Goal: Task Accomplishment & Management: Use online tool/utility

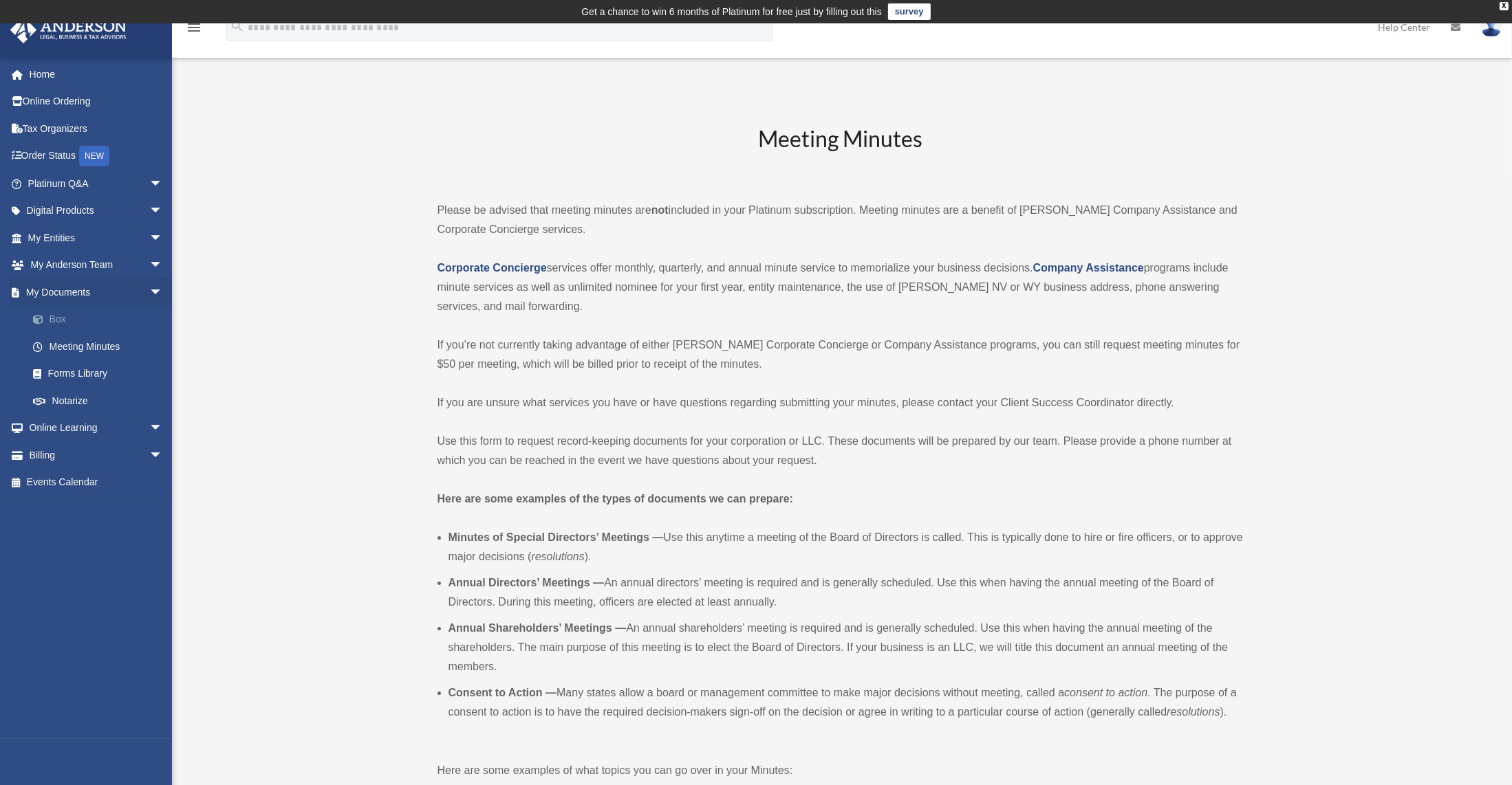
click at [78, 317] on link "Box" at bounding box center [102, 320] width 164 height 28
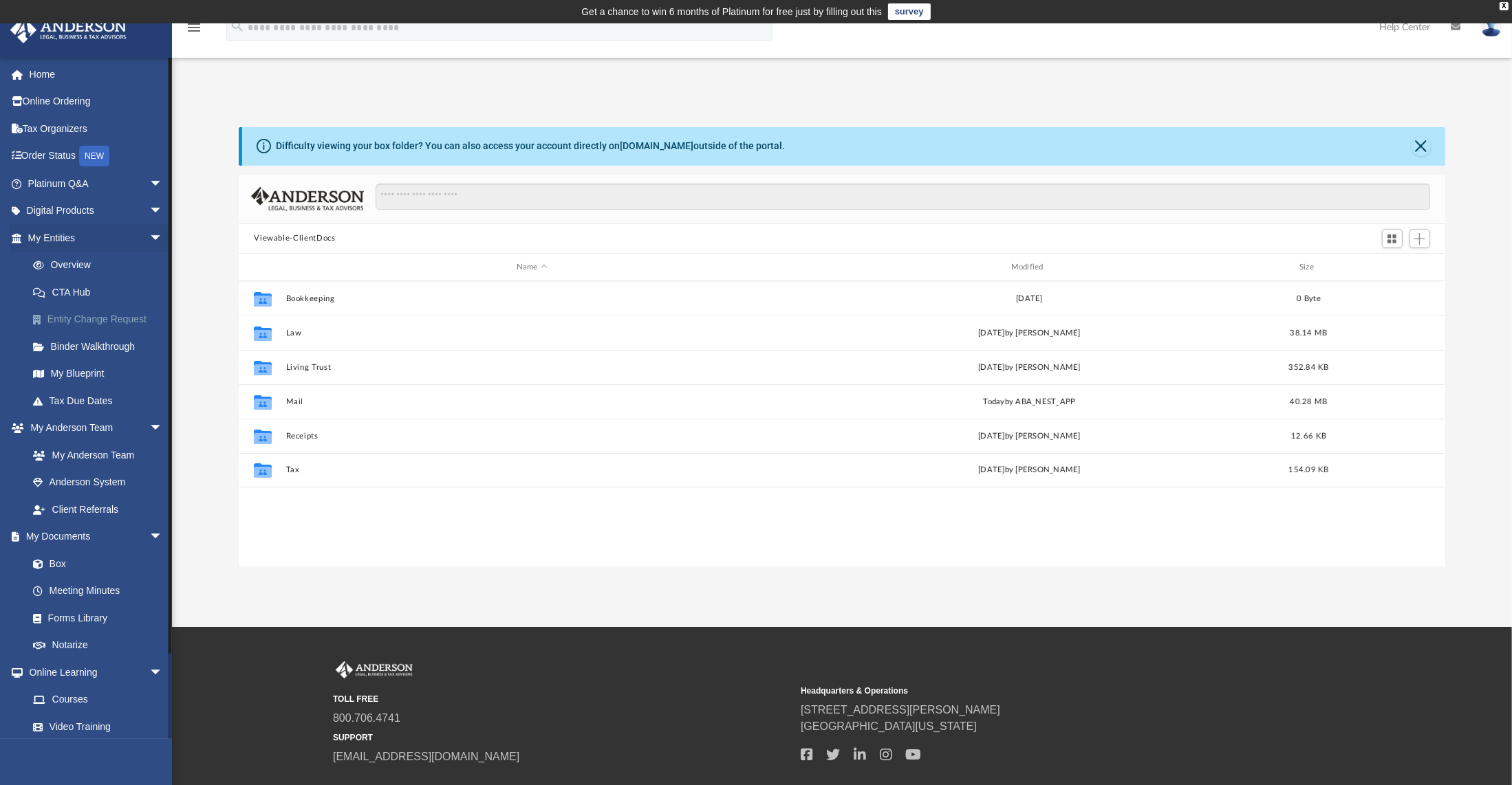
scroll to position [300, 1194]
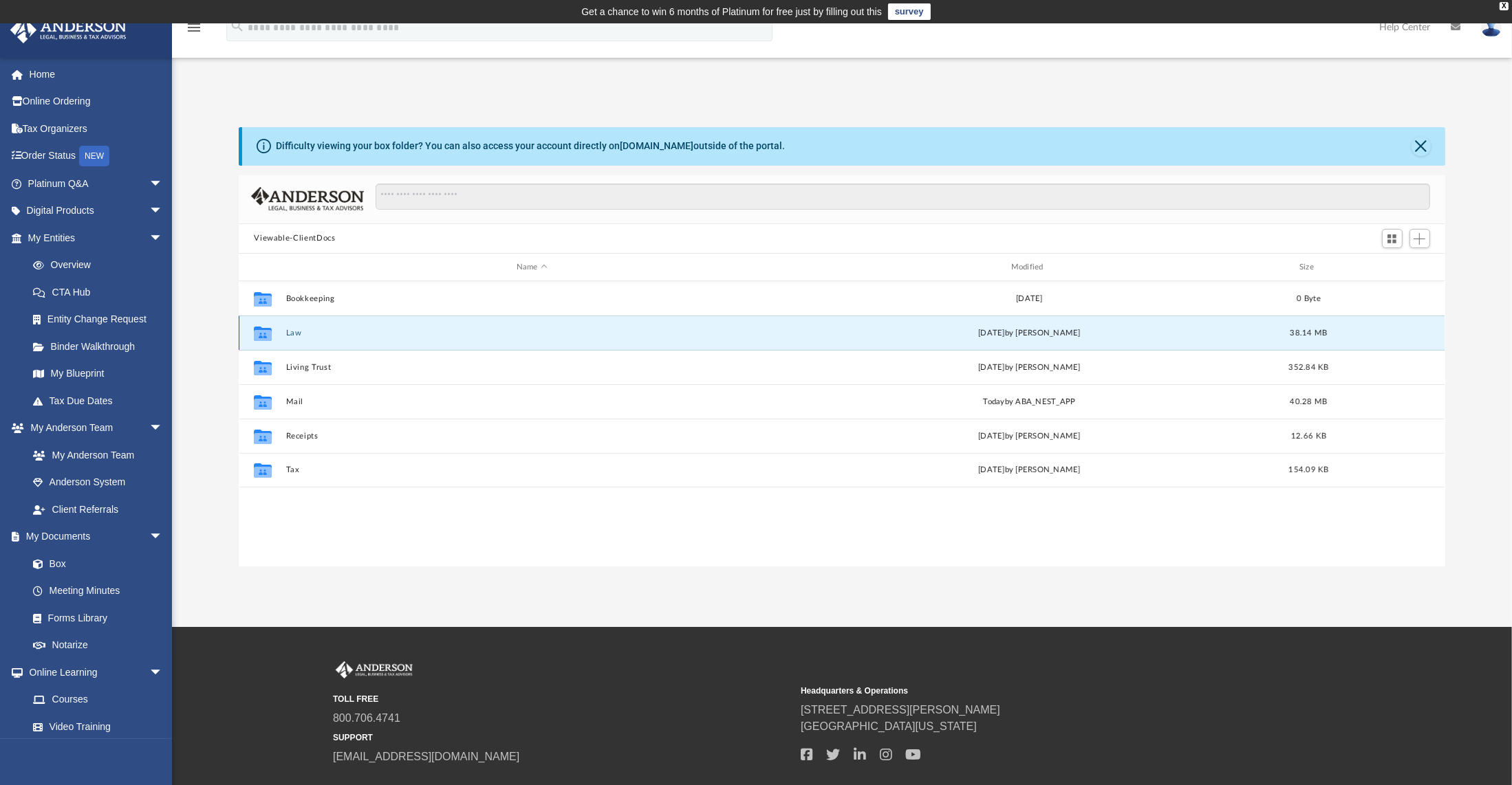
click at [291, 334] on button "Law" at bounding box center [532, 333] width 492 height 9
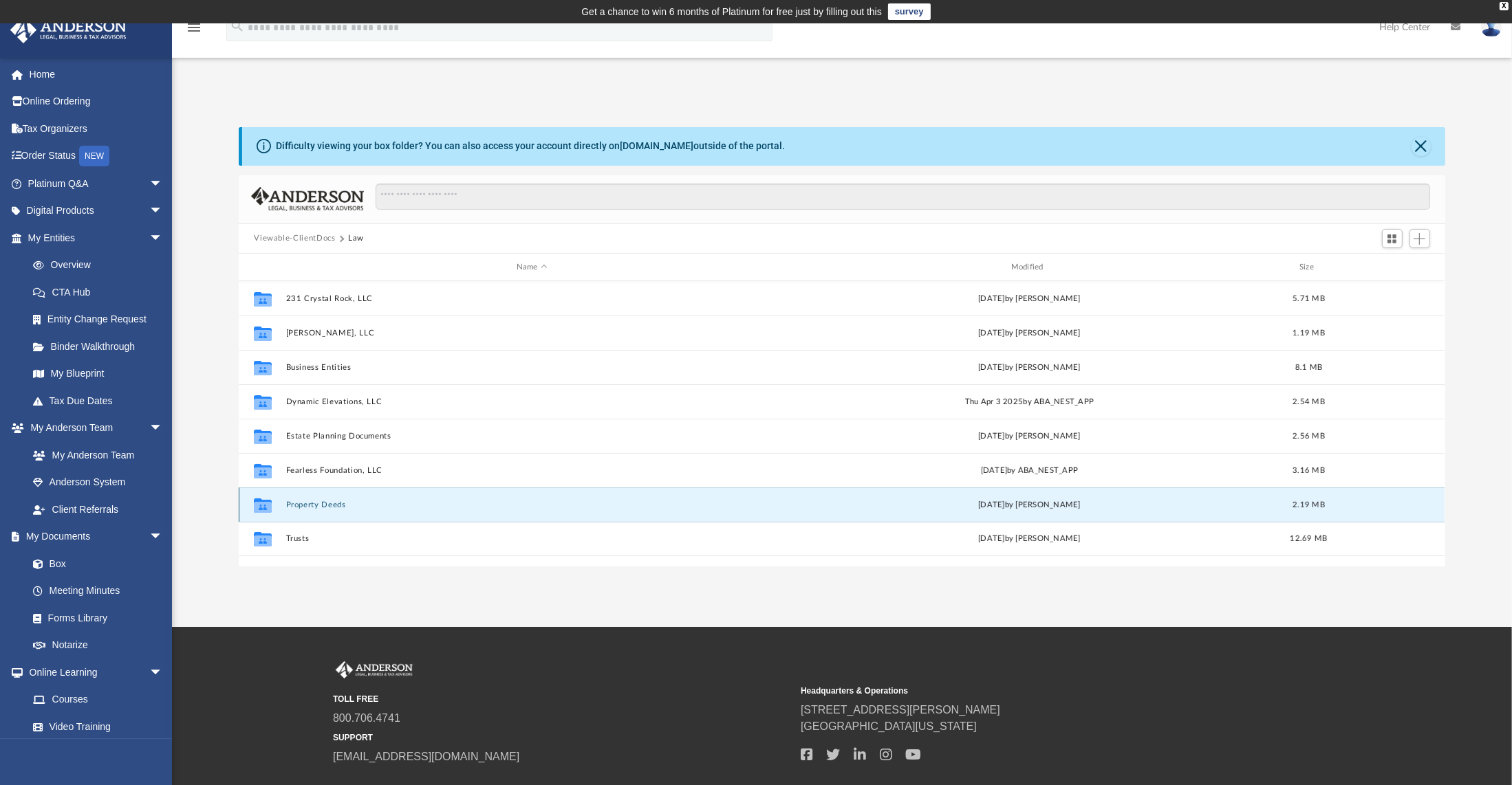
click at [309, 507] on button "Property Deeds" at bounding box center [532, 505] width 492 height 9
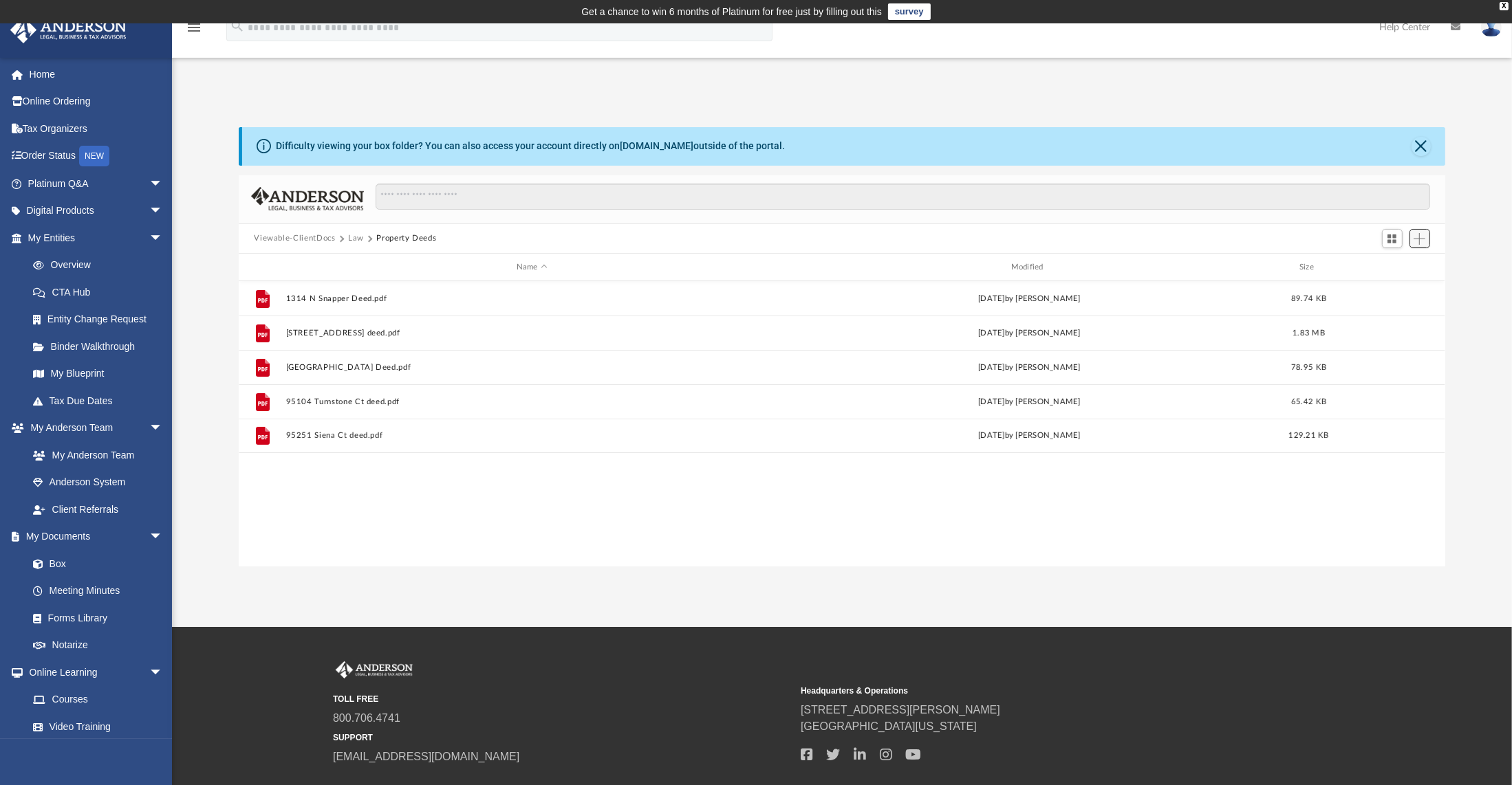
click at [1423, 238] on span "Add" at bounding box center [1419, 239] width 12 height 12
click at [1386, 267] on li "Upload" at bounding box center [1400, 266] width 44 height 14
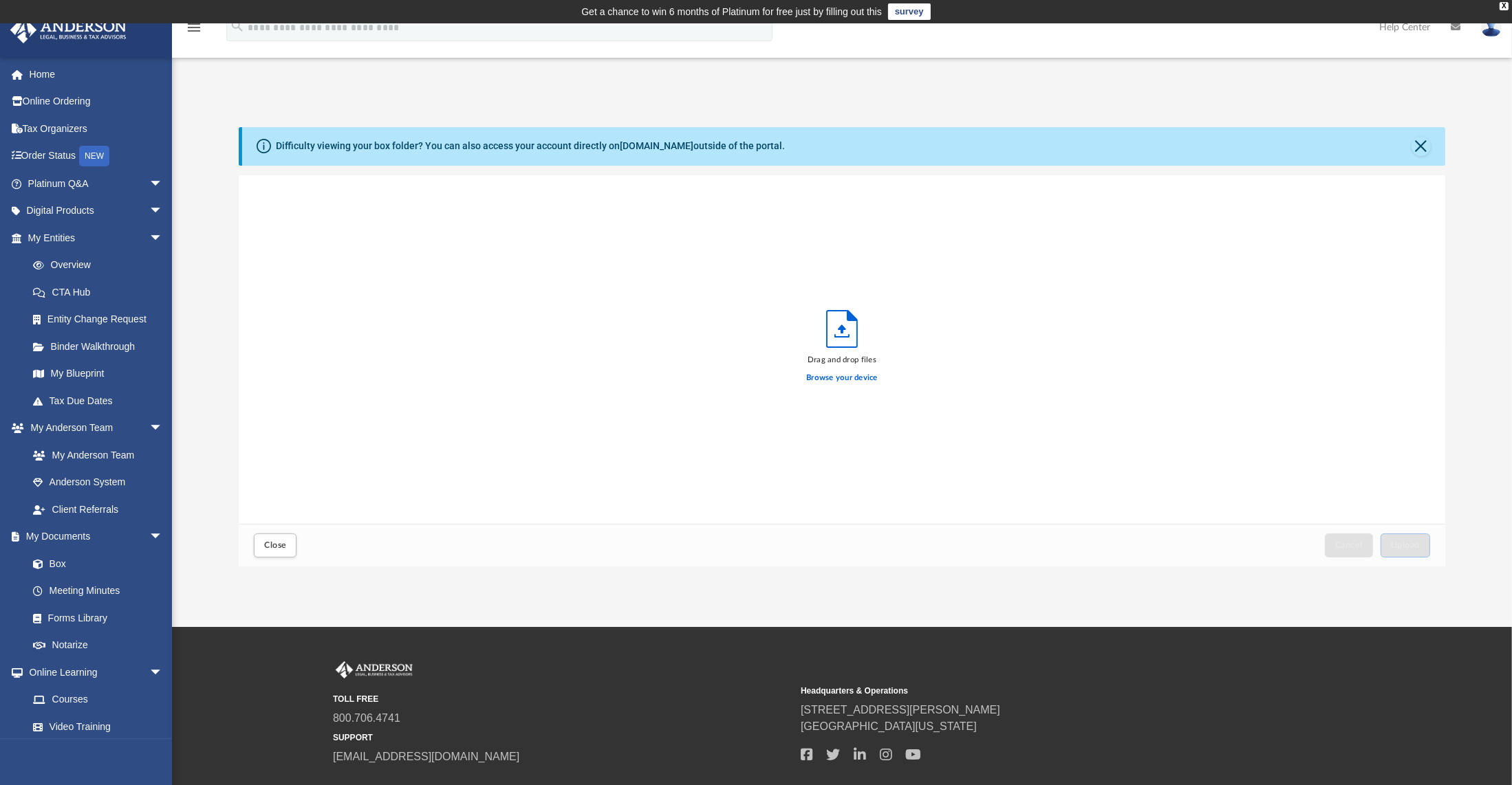
scroll to position [337, 1194]
click at [1402, 542] on span "Upload" at bounding box center [1405, 545] width 29 height 8
click at [1425, 149] on button "Close" at bounding box center [1421, 146] width 19 height 19
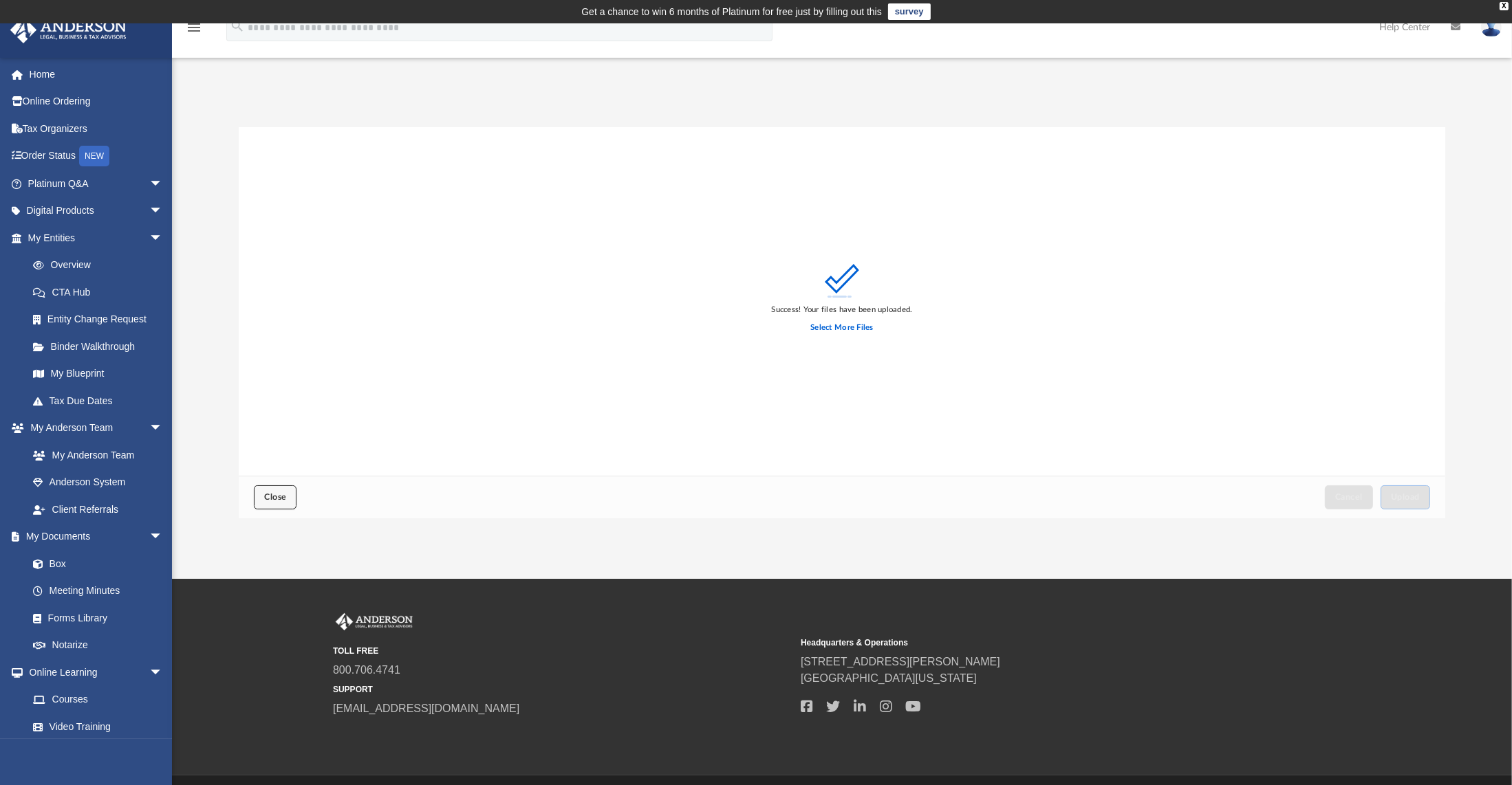
click at [273, 495] on span "Close" at bounding box center [275, 497] width 22 height 8
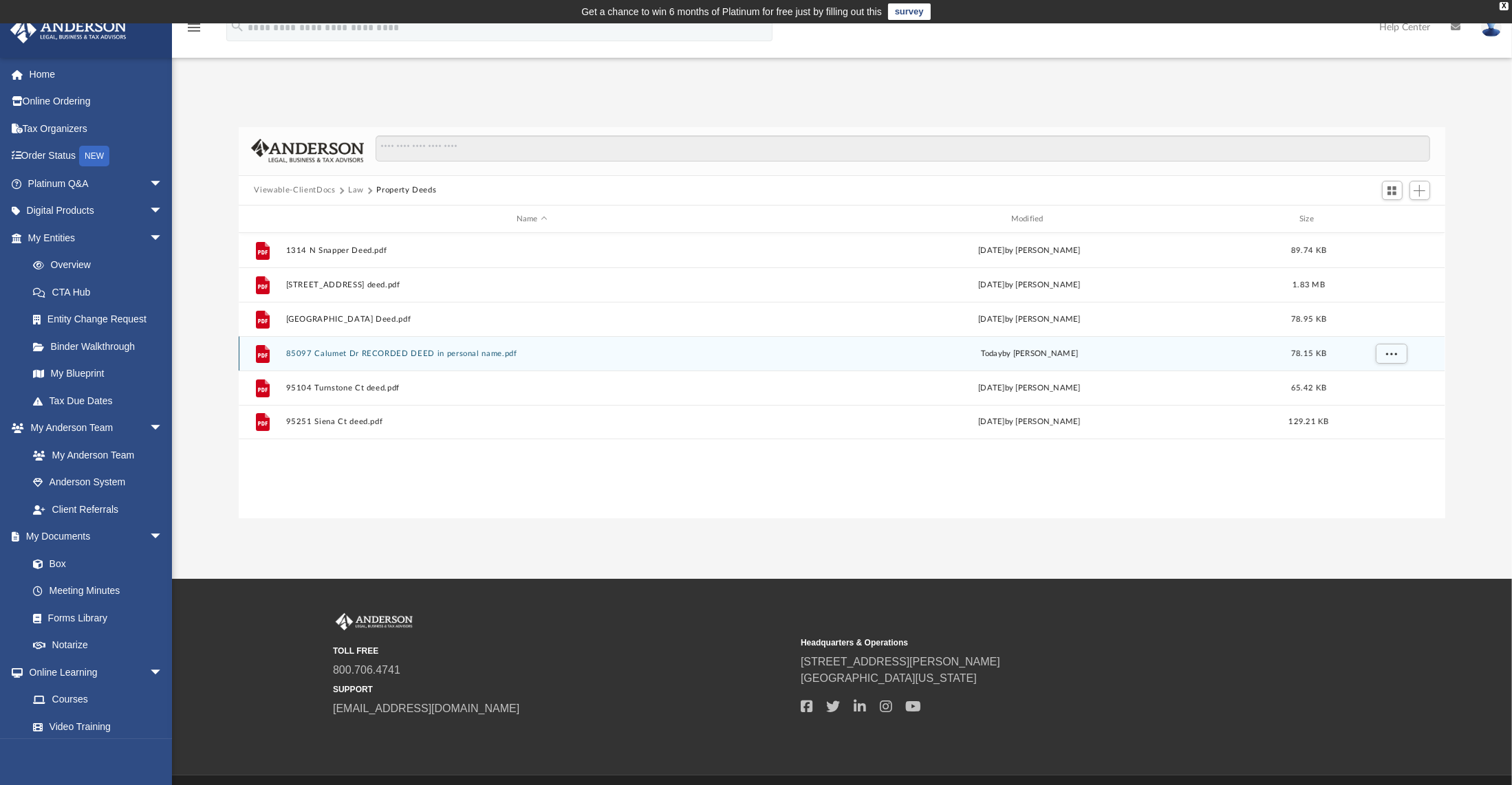
click at [398, 351] on button "85097 Calumet Dr RECORDED DEED in personal name.pdf" at bounding box center [532, 354] width 492 height 9
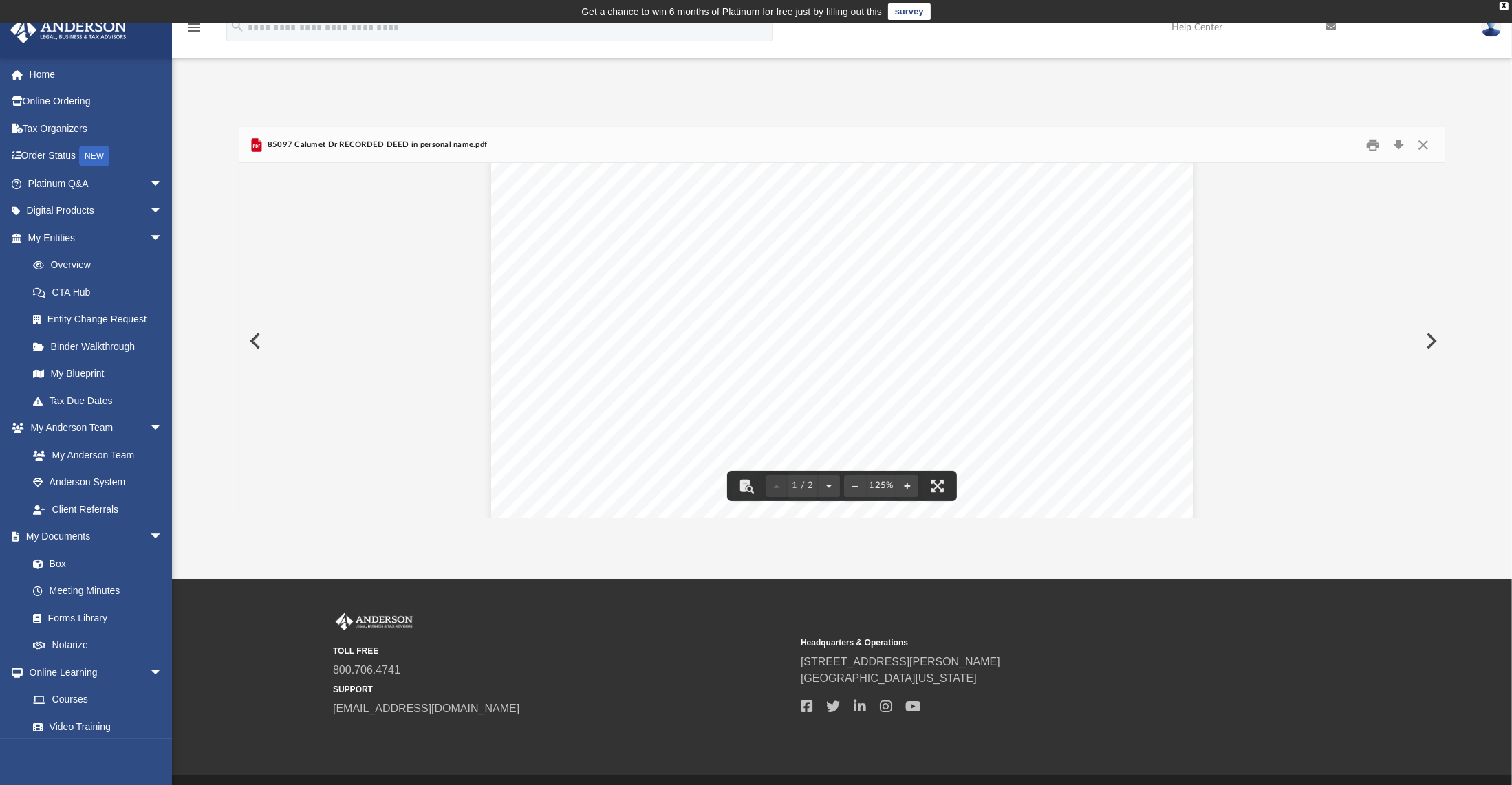
scroll to position [229, 0]
click at [1423, 144] on button "Close" at bounding box center [1422, 145] width 25 height 22
